Goal: Browse casually

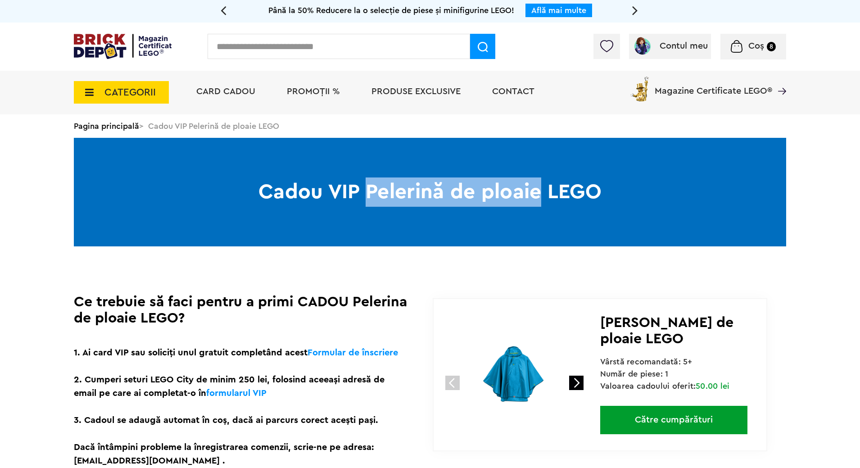
click at [115, 52] on img at bounding box center [123, 46] width 98 height 25
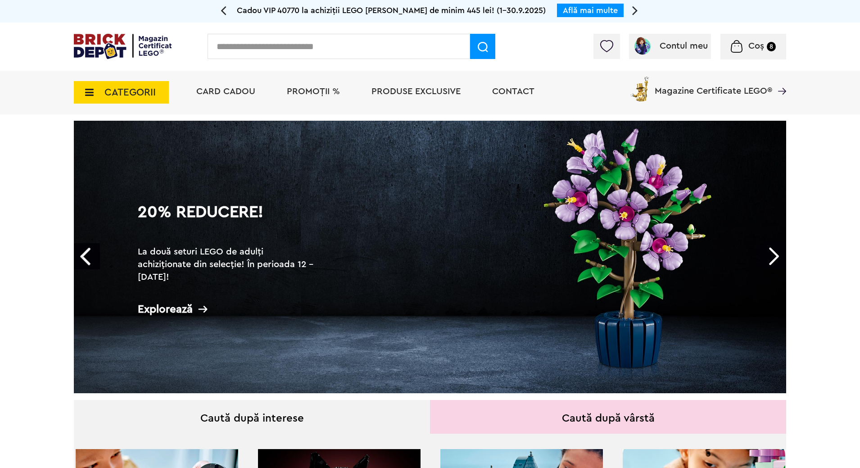
click at [769, 254] on link "Next" at bounding box center [773, 256] width 26 height 26
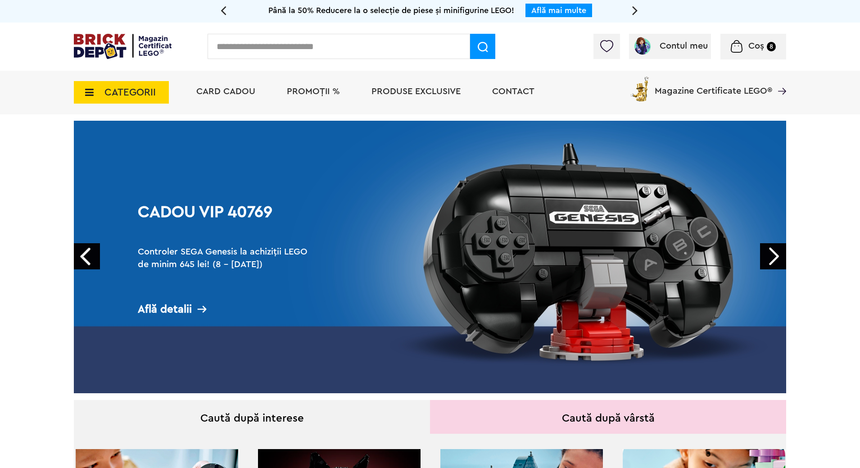
click at [769, 254] on link "Next" at bounding box center [773, 256] width 26 height 26
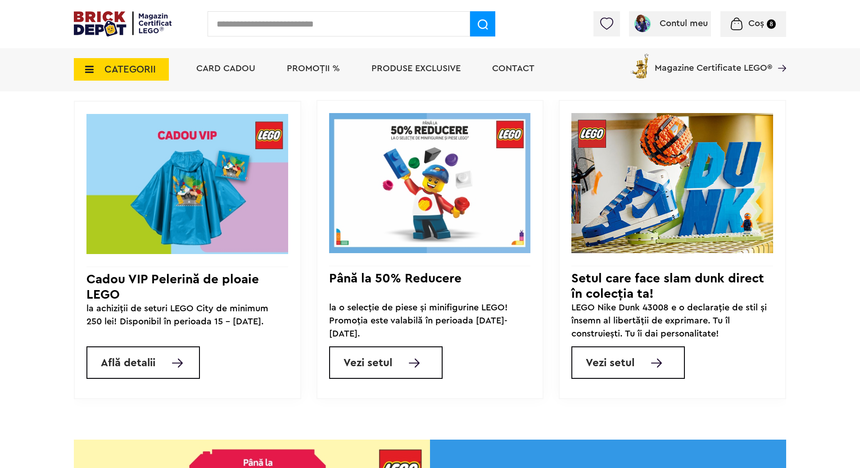
scroll to position [799, 0]
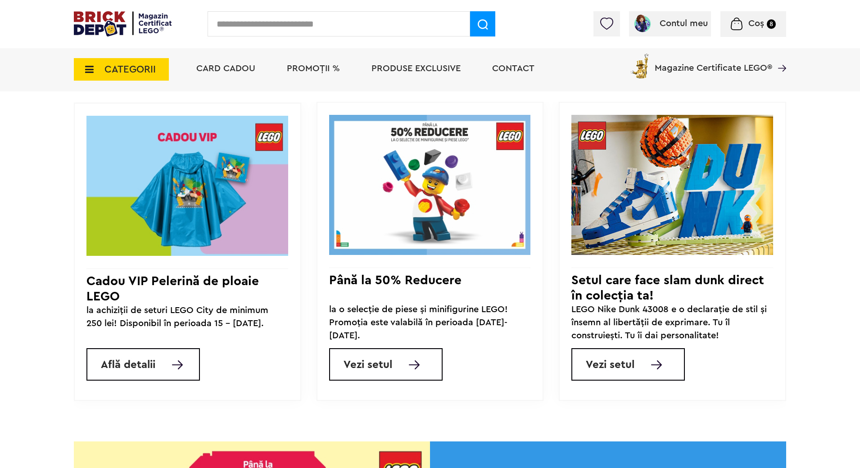
click at [157, 360] on link "Află detalii" at bounding box center [143, 364] width 114 height 32
